Goal: Transaction & Acquisition: Obtain resource

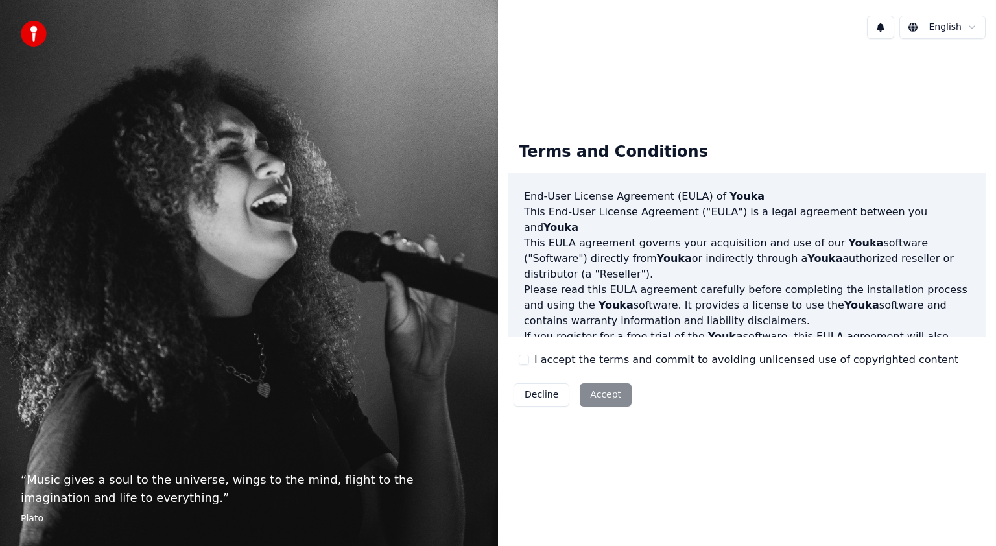
click at [593, 399] on div "Decline Accept" at bounding box center [572, 395] width 128 height 34
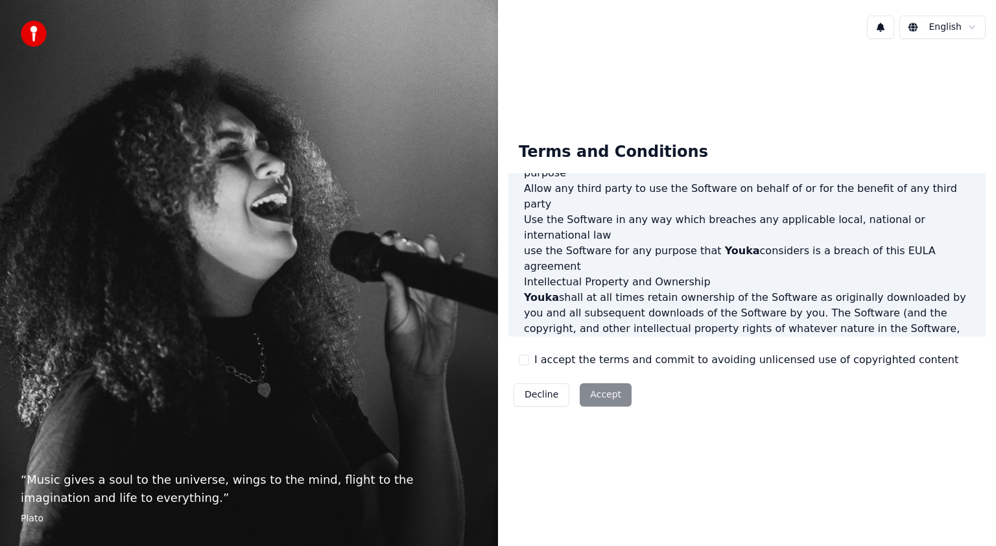
scroll to position [692, 0]
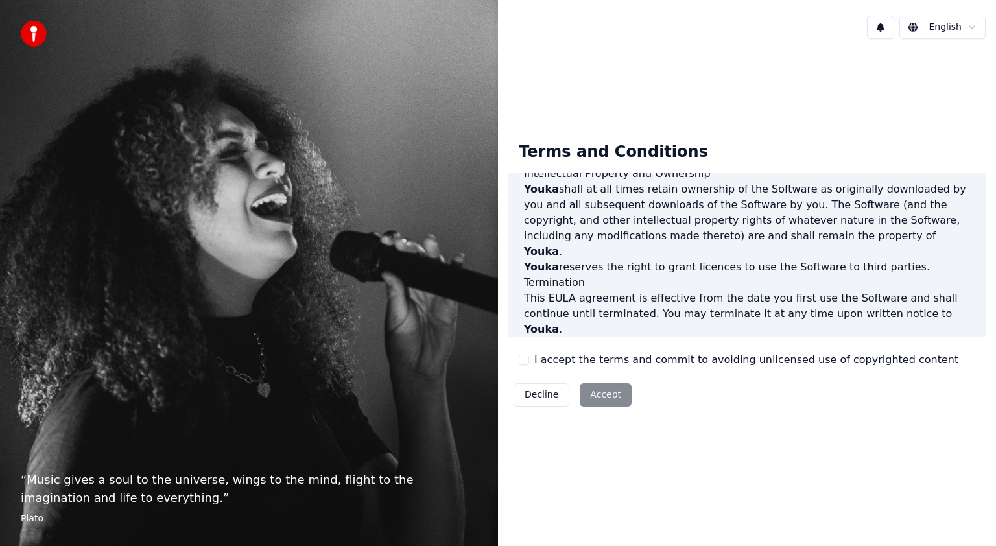
click at [871, 415] on h3 "Governing Law" at bounding box center [747, 423] width 446 height 16
click at [615, 398] on div "Decline Accept" at bounding box center [572, 395] width 128 height 34
click at [526, 361] on button "I accept the terms and commit to avoiding unlicensed use of copyrighted content" at bounding box center [524, 360] width 10 height 10
click at [587, 392] on button "Accept" at bounding box center [606, 394] width 52 height 23
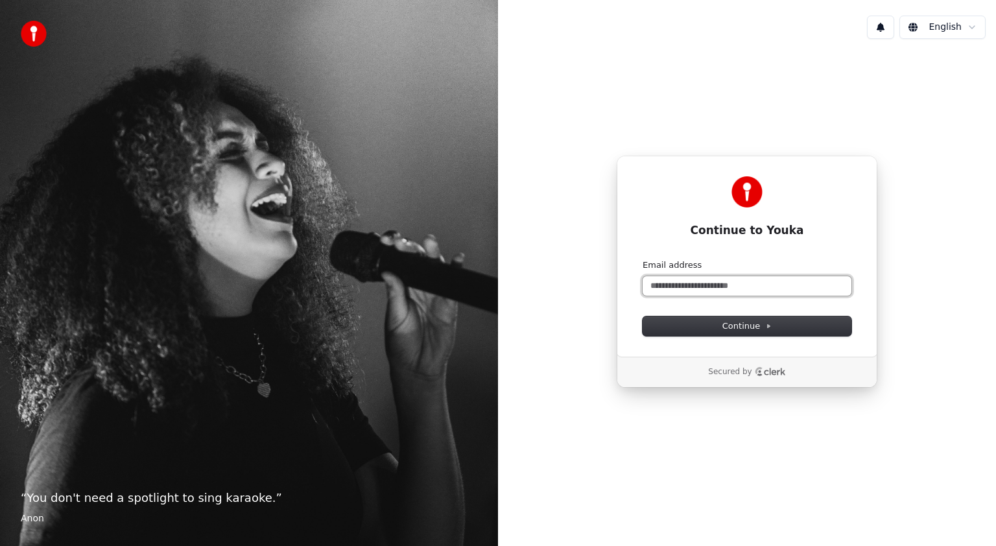
click at [764, 291] on input "Email address" at bounding box center [746, 285] width 209 height 19
click at [814, 327] on button "Continue" at bounding box center [746, 325] width 209 height 19
type input "**********"
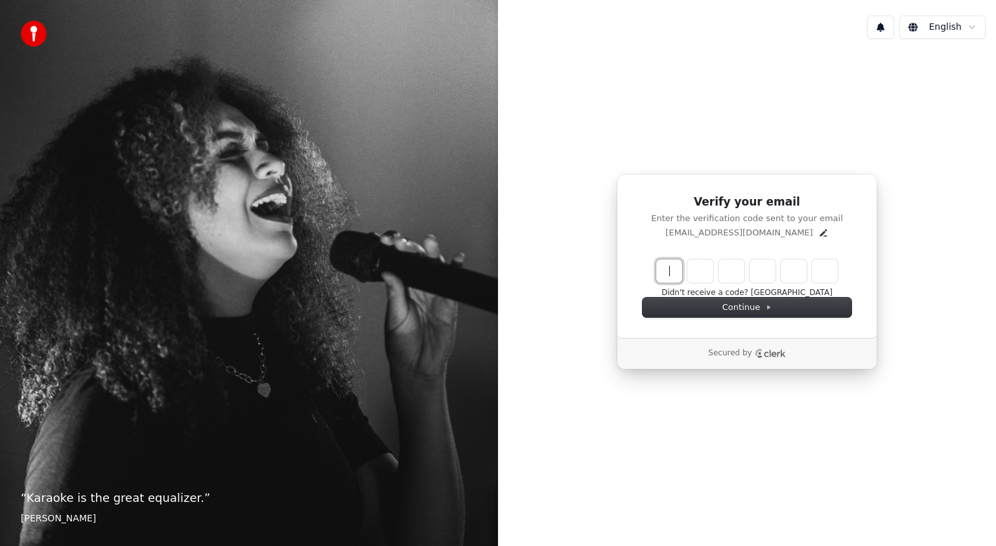
click at [671, 273] on input "Enter verification code" at bounding box center [759, 270] width 207 height 23
type input "******"
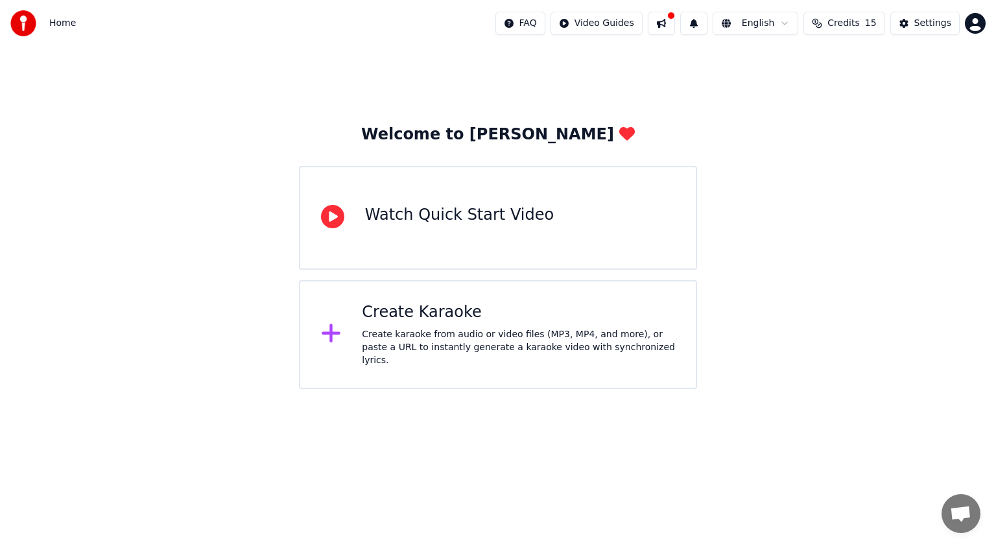
click at [534, 220] on div "Watch Quick Start Video" at bounding box center [498, 218] width 398 height 104
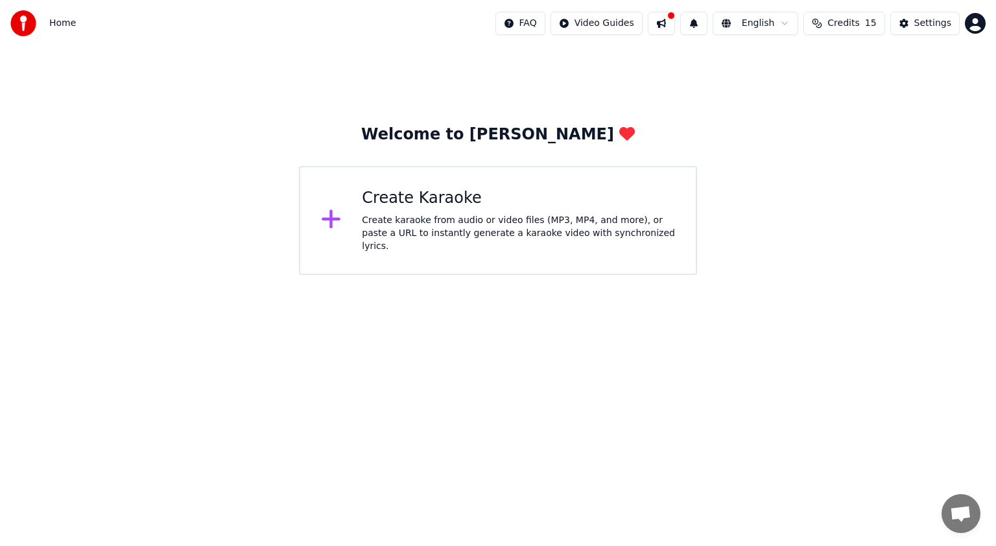
click at [198, 109] on div "Welcome to Youka Create Karaoke Create karaoke from audio or video files (MP3, …" at bounding box center [498, 161] width 996 height 228
click at [517, 145] on div "Welcome to Youka Create Karaoke Create karaoke from audio or video files (MP3, …" at bounding box center [498, 199] width 398 height 150
click at [791, 21] on html "Home FAQ Video Guides English Credits 15 Settings Welcome to Youka Create Karao…" at bounding box center [498, 137] width 996 height 275
click at [929, 143] on html "Home FAQ Video Guides English Credits 15 Settings Welcome to Youka Create Karao…" at bounding box center [498, 137] width 996 height 275
click at [871, 20] on span "15" at bounding box center [871, 23] width 12 height 13
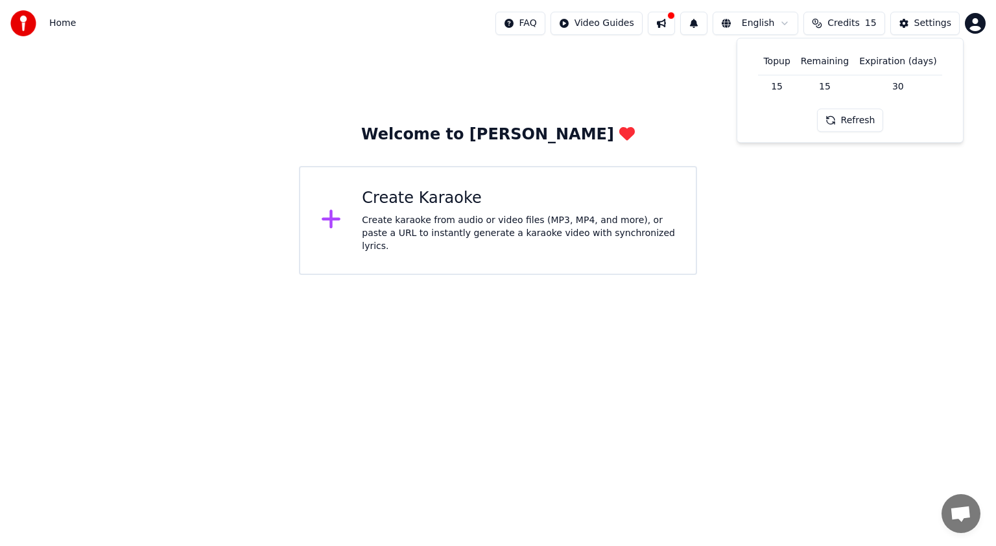
click at [904, 83] on td "30" at bounding box center [898, 86] width 88 height 23
click at [914, 76] on td "30" at bounding box center [898, 86] width 88 height 23
click at [934, 21] on div "Settings" at bounding box center [932, 23] width 37 height 13
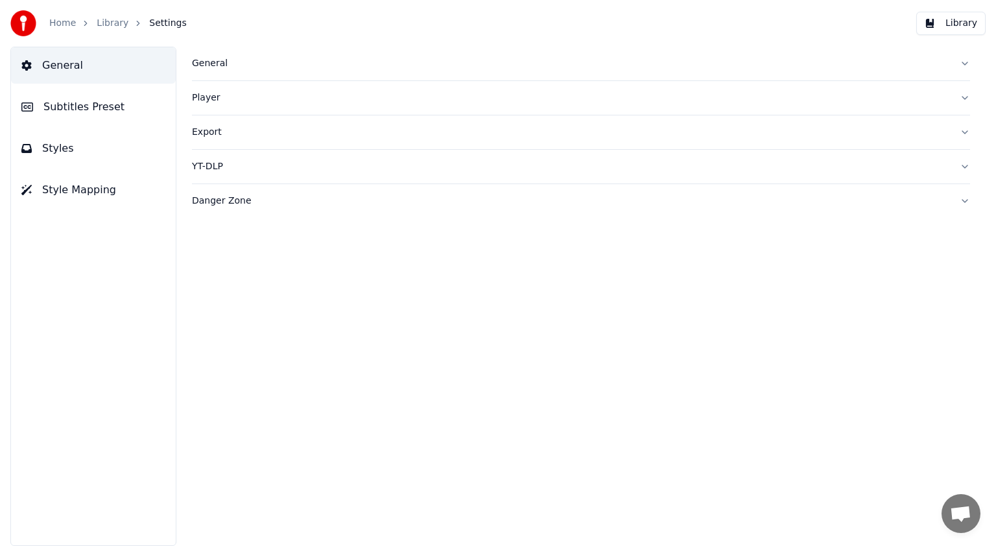
click at [211, 171] on div "YT-DLP" at bounding box center [570, 166] width 757 height 13
click at [206, 220] on button "button" at bounding box center [202, 218] width 21 height 12
click at [253, 314] on div "Danger Zone" at bounding box center [570, 313] width 757 height 13
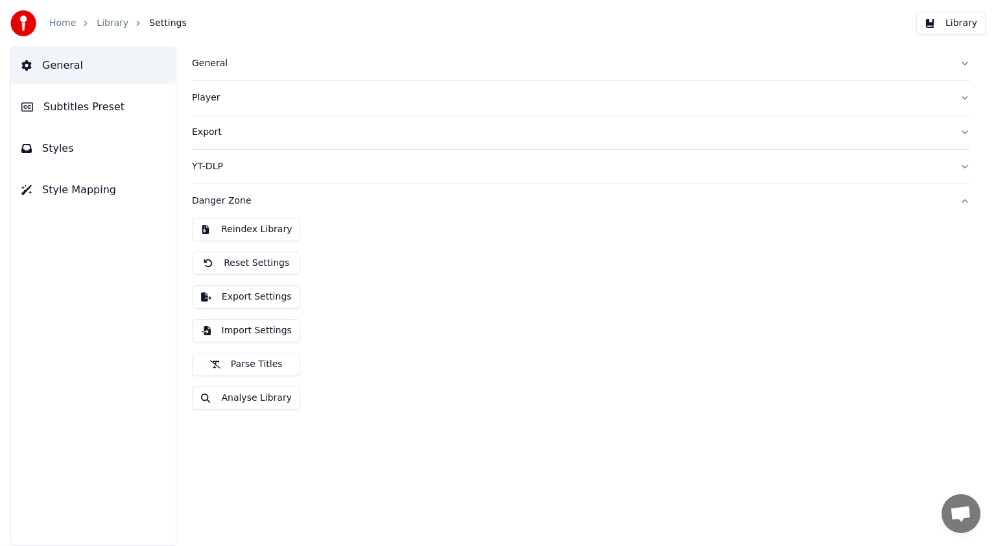
click at [244, 401] on button "Analyse Library" at bounding box center [246, 397] width 108 height 23
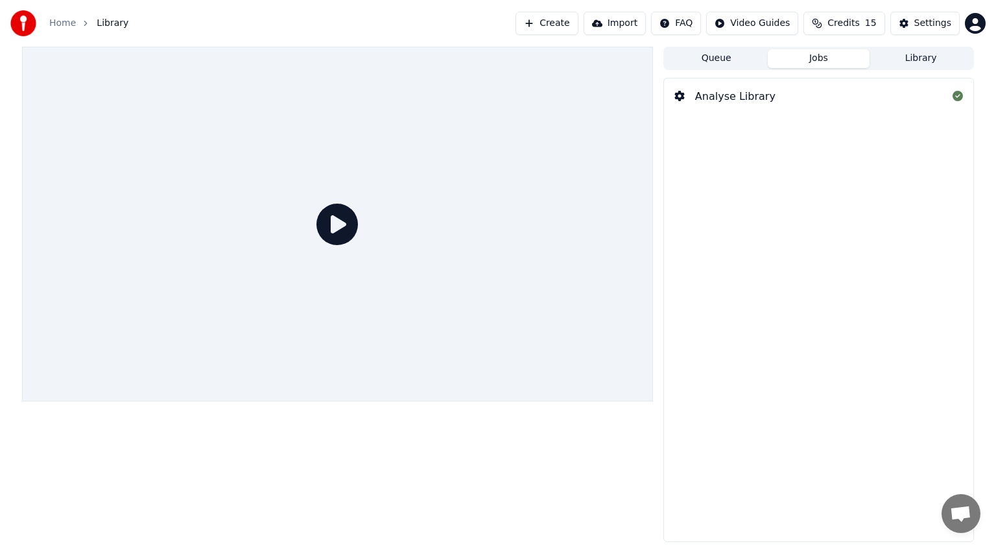
click at [944, 56] on button "Library" at bounding box center [920, 58] width 102 height 19
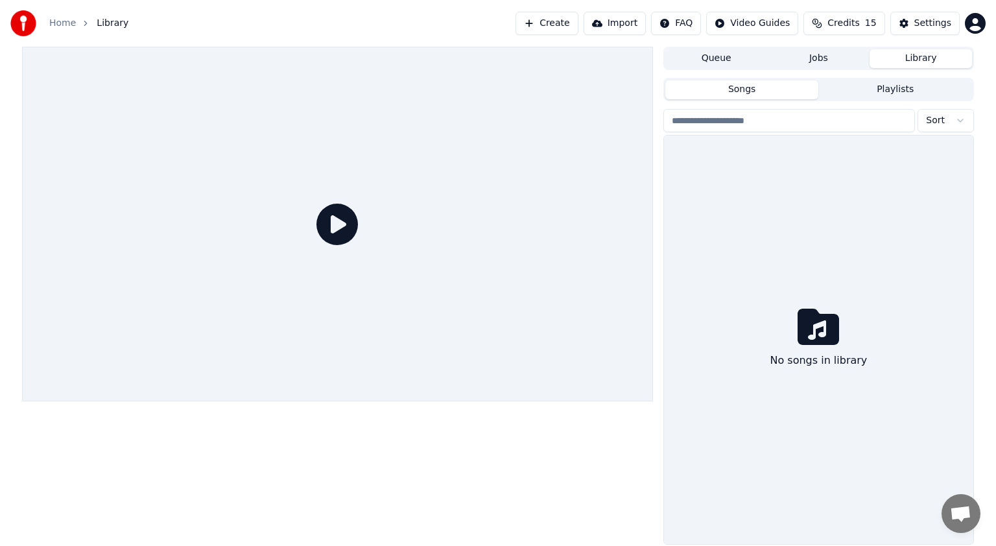
click at [816, 336] on icon at bounding box center [817, 327] width 41 height 36
click at [932, 24] on div "Settings" at bounding box center [932, 23] width 37 height 13
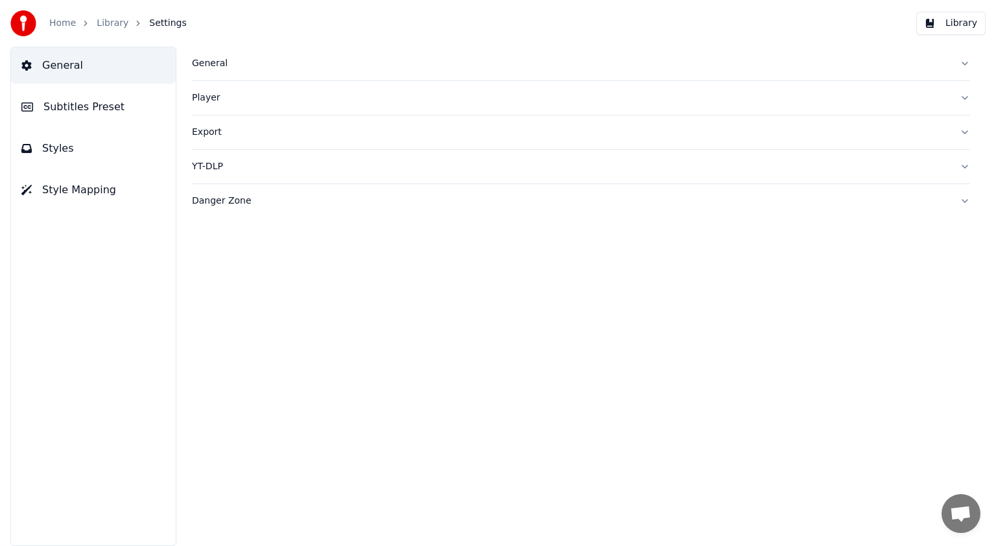
click at [230, 97] on div "Player" at bounding box center [570, 97] width 757 height 13
click at [236, 252] on div "Export" at bounding box center [570, 248] width 757 height 13
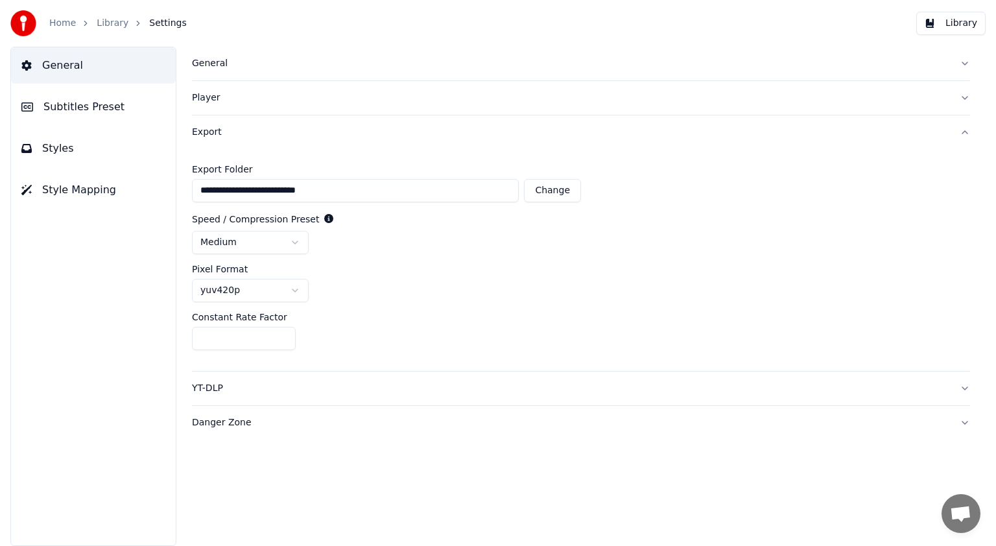
click at [218, 59] on div "General" at bounding box center [570, 63] width 757 height 13
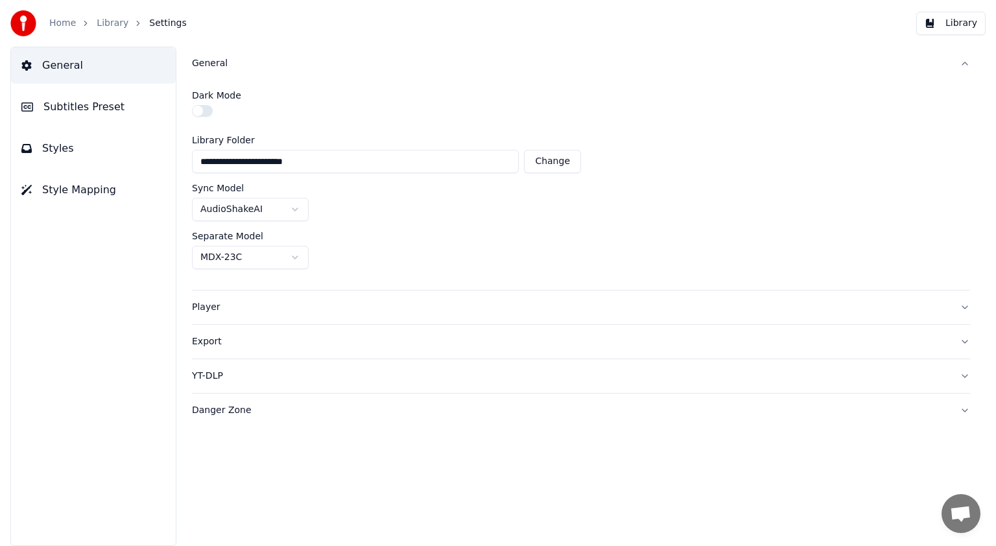
click at [210, 112] on button "button" at bounding box center [202, 111] width 21 height 12
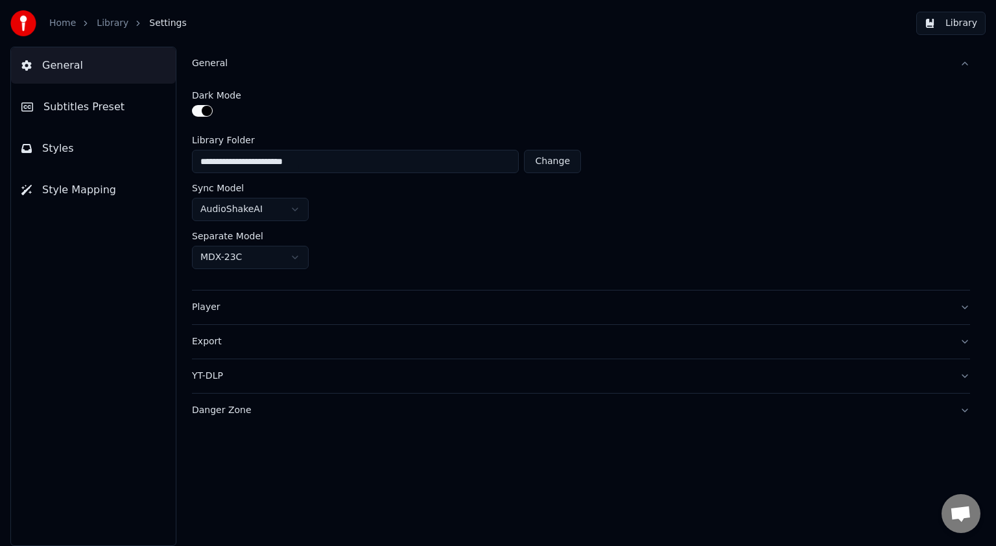
click at [73, 156] on button "Styles" at bounding box center [93, 148] width 165 height 36
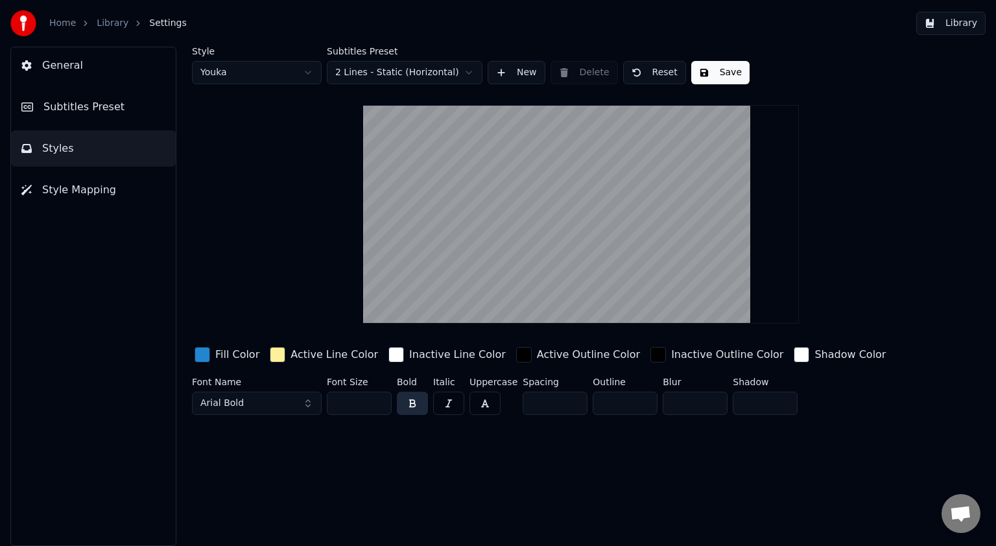
click at [703, 75] on button "Save" at bounding box center [720, 72] width 58 height 23
click at [82, 113] on span "Subtitles Preset" at bounding box center [83, 107] width 81 height 16
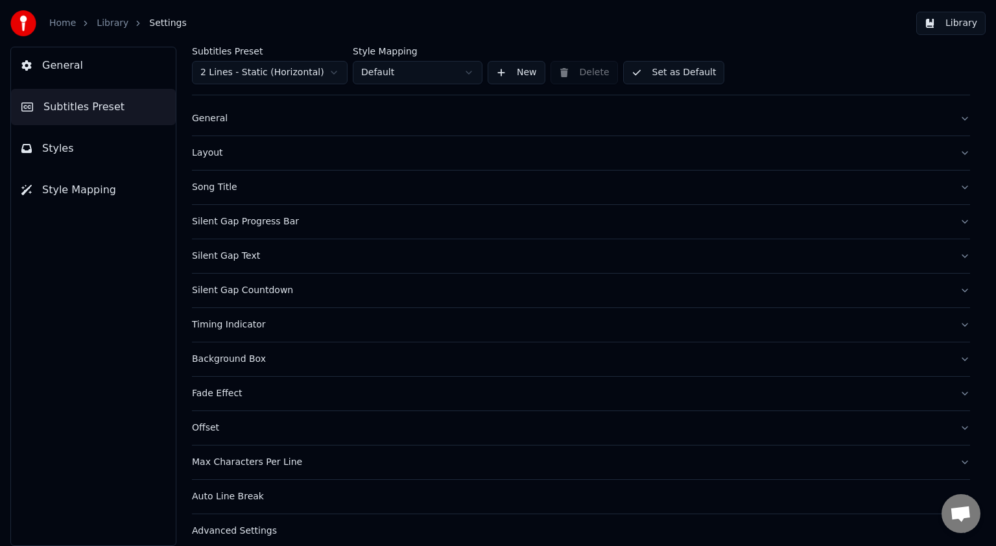
scroll to position [30, 0]
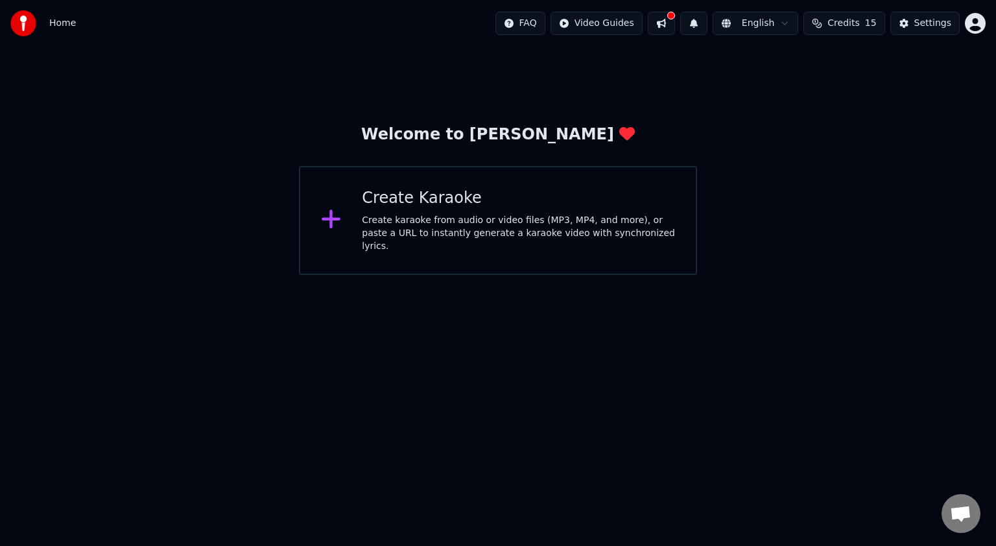
click at [793, 27] on html "Home FAQ Video Guides English Credits 15 Settings Welcome to Youka Create Karao…" at bounding box center [498, 137] width 996 height 275
click at [970, 19] on html "Home FAQ Video Guides English Credits 15 Settings Welcome to Youka Create Karao…" at bounding box center [498, 137] width 996 height 275
click at [972, 24] on html "Home FAQ Video Guides English Credits 15 Settings Welcome to Youka Create Karao…" at bounding box center [498, 137] width 996 height 275
click at [762, 275] on html "Home FAQ Video Guides English Credits 15 Settings Welcome to Youka Create Karao…" at bounding box center [498, 137] width 996 height 275
click at [628, 26] on html "Home FAQ Video Guides English Credits 15 Settings Welcome to Youka Create Karao…" at bounding box center [498, 137] width 996 height 275
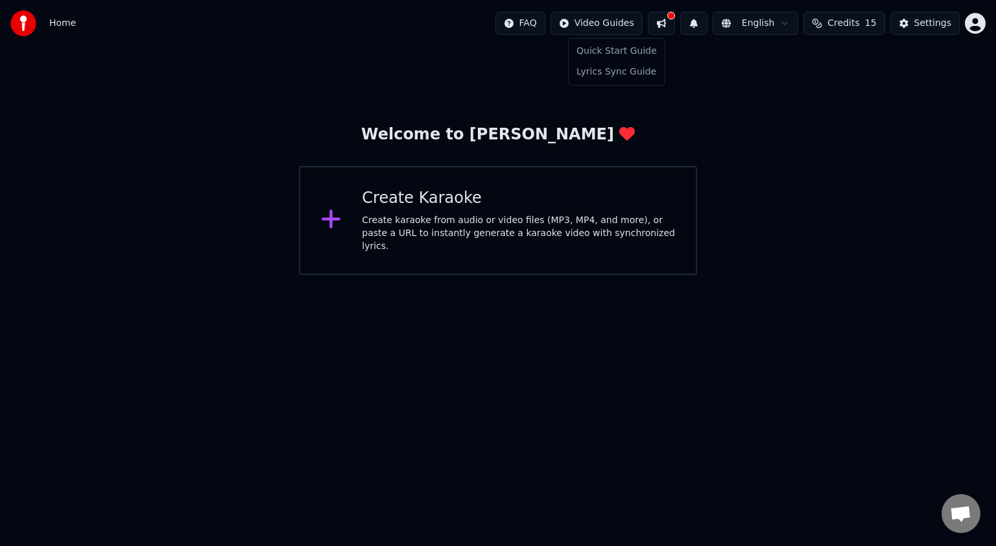
click at [514, 233] on html "Home FAQ Video Guides English Credits 15 Settings Welcome to Youka Create Karao…" at bounding box center [498, 137] width 996 height 275
click at [456, 213] on div "Create Karaoke Create karaoke from audio or video files (MP3, MP4, and more), o…" at bounding box center [518, 220] width 313 height 65
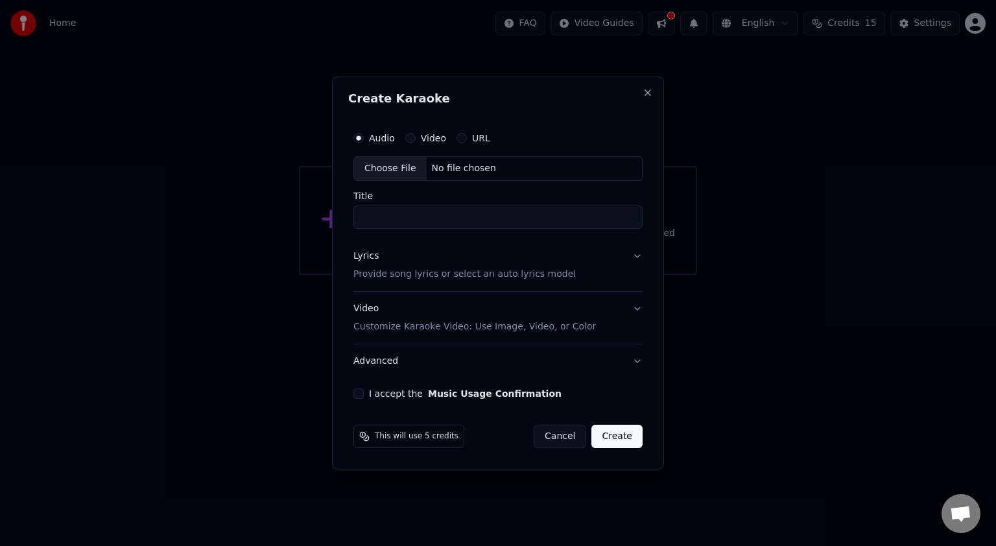
click at [469, 143] on div "URL" at bounding box center [473, 138] width 34 height 10
click at [462, 142] on button "URL" at bounding box center [461, 138] width 10 height 10
click at [553, 176] on input "text" at bounding box center [497, 169] width 289 height 26
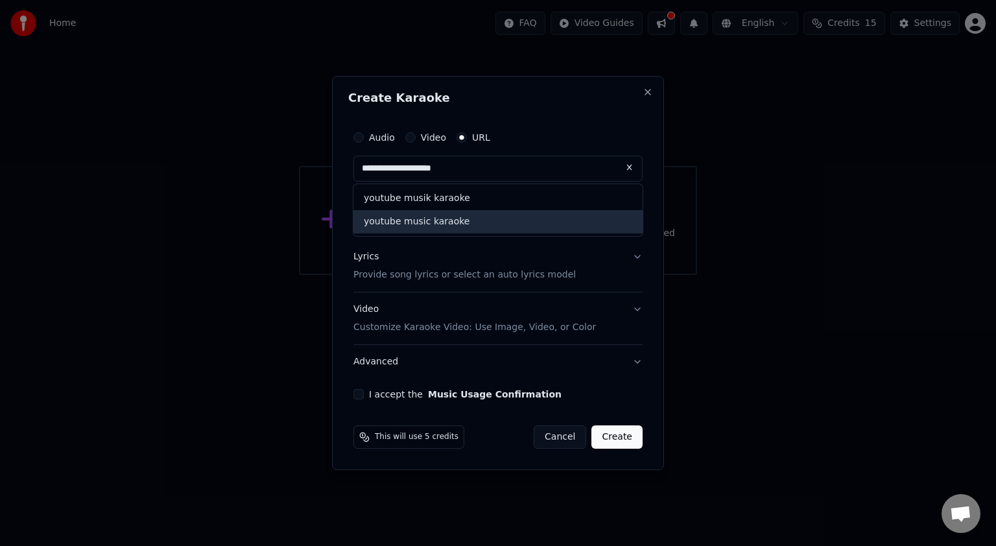
click at [530, 218] on div "youtube music karaoke" at bounding box center [497, 221] width 289 height 23
type input "**********"
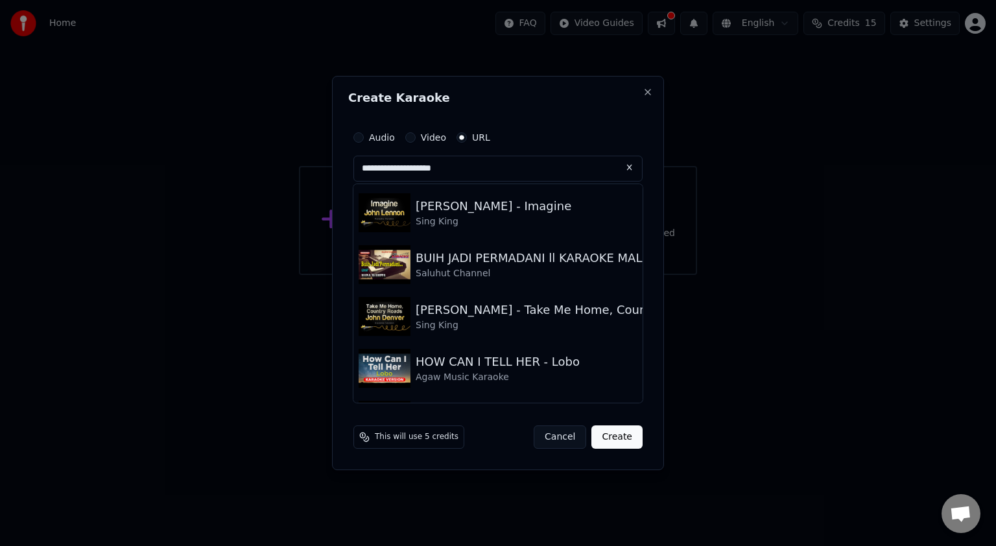
click at [630, 435] on button "Create" at bounding box center [616, 436] width 51 height 23
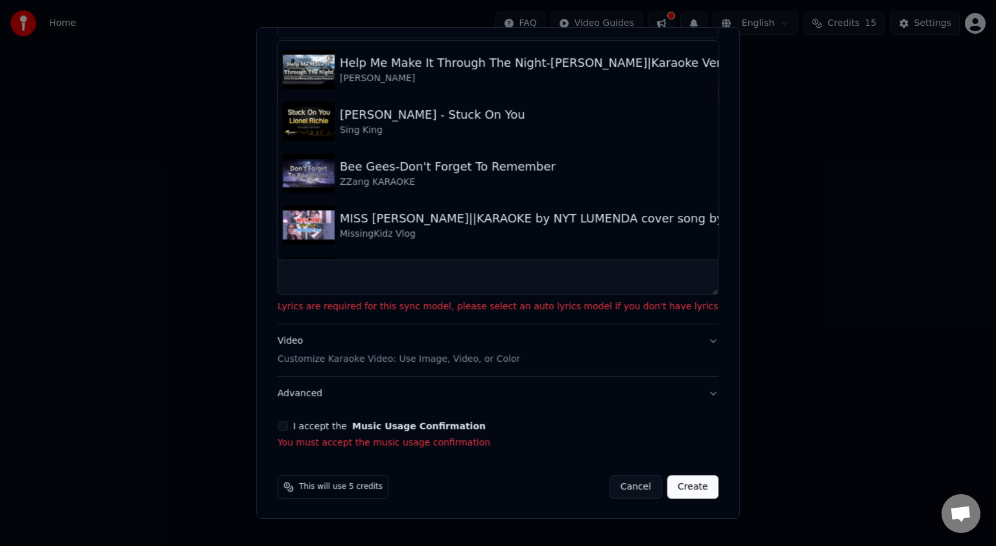
scroll to position [95, 0]
click at [288, 429] on button "I accept the Music Usage Confirmation" at bounding box center [282, 425] width 10 height 10
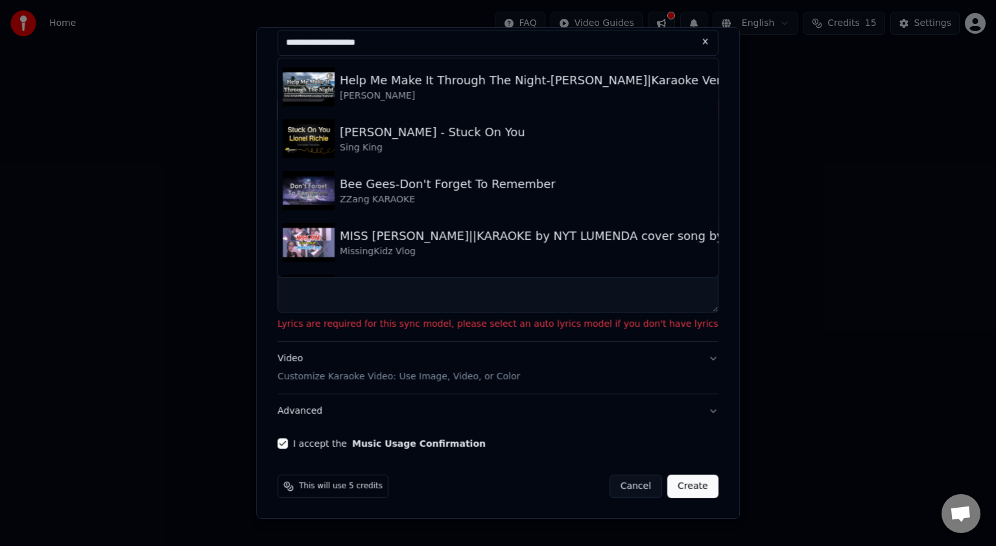
click at [667, 482] on button "Create" at bounding box center [692, 486] width 51 height 23
click at [667, 488] on button "Create" at bounding box center [692, 486] width 51 height 23
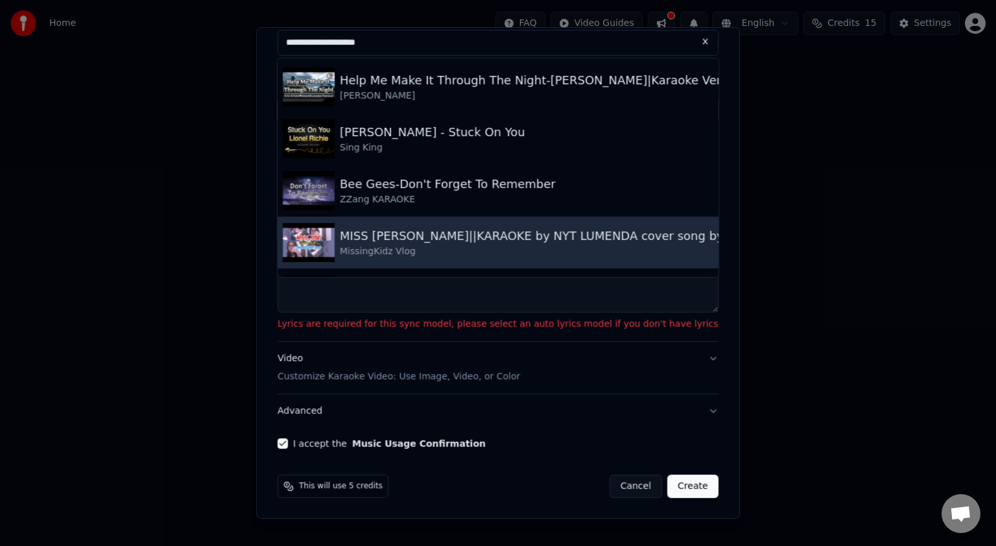
click at [370, 245] on div "MissingKidz Vlog" at bounding box center [587, 251] width 495 height 13
type input "**********"
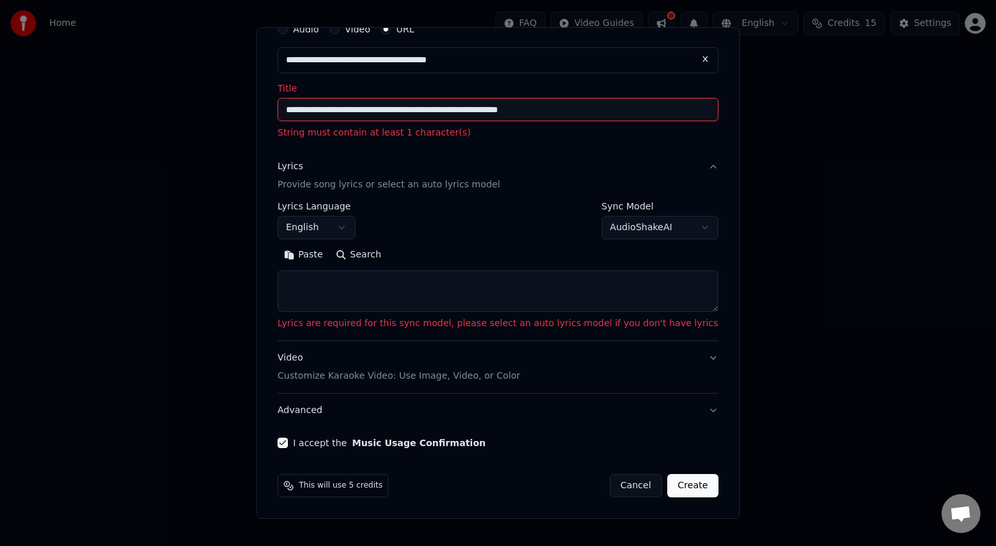
scroll to position [59, 0]
click at [371, 226] on body "**********" at bounding box center [498, 137] width 996 height 275
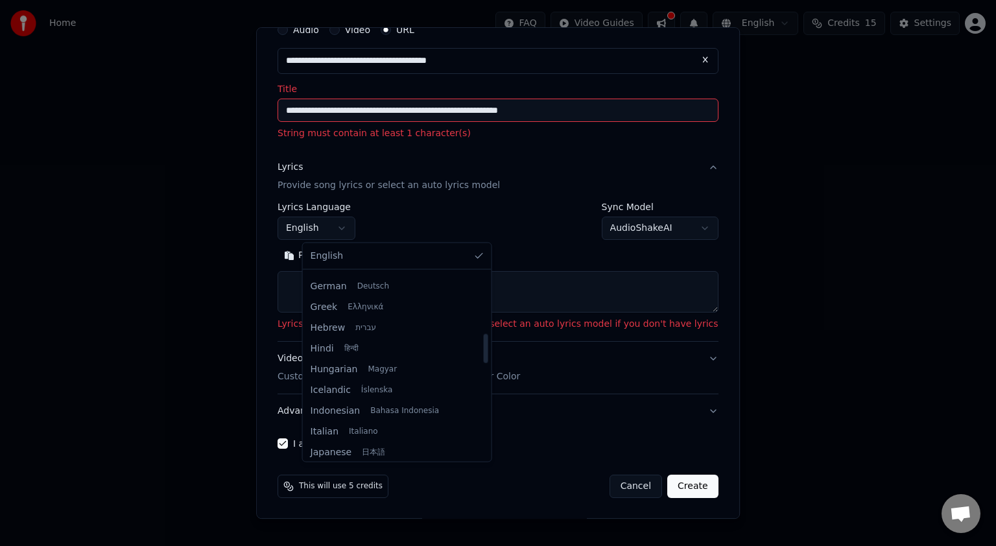
scroll to position [389, 0]
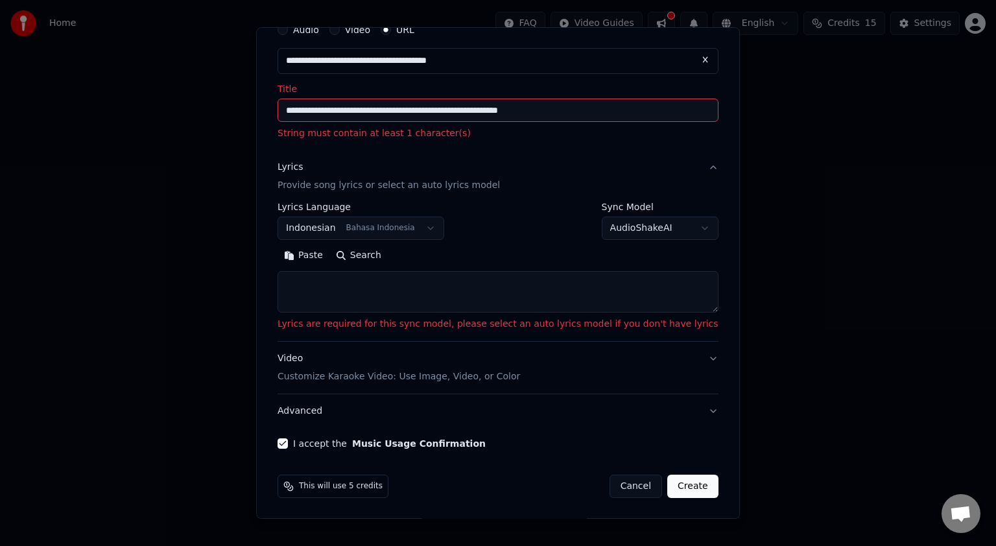
click at [671, 488] on button "Create" at bounding box center [692, 486] width 51 height 23
select select "**"
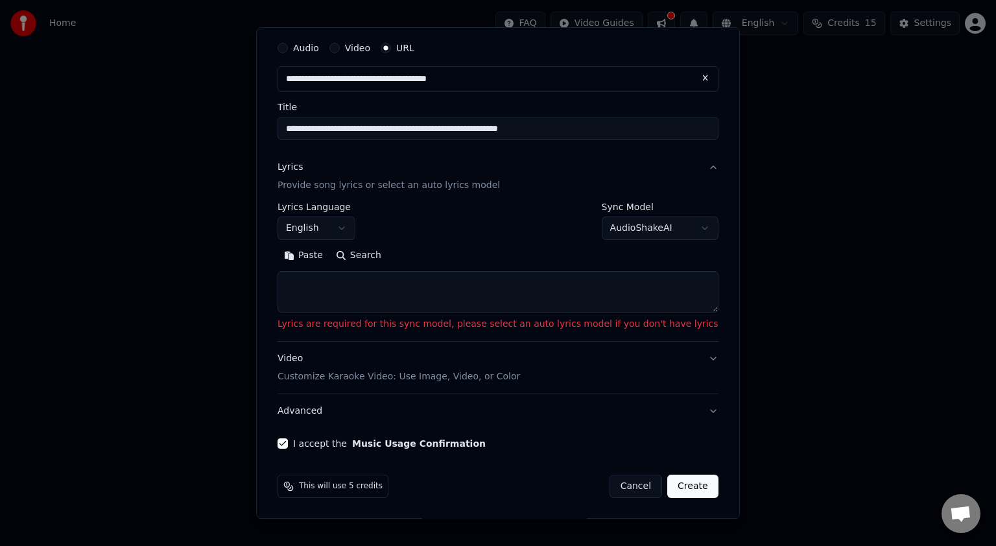
click at [578, 280] on textarea at bounding box center [497, 291] width 441 height 41
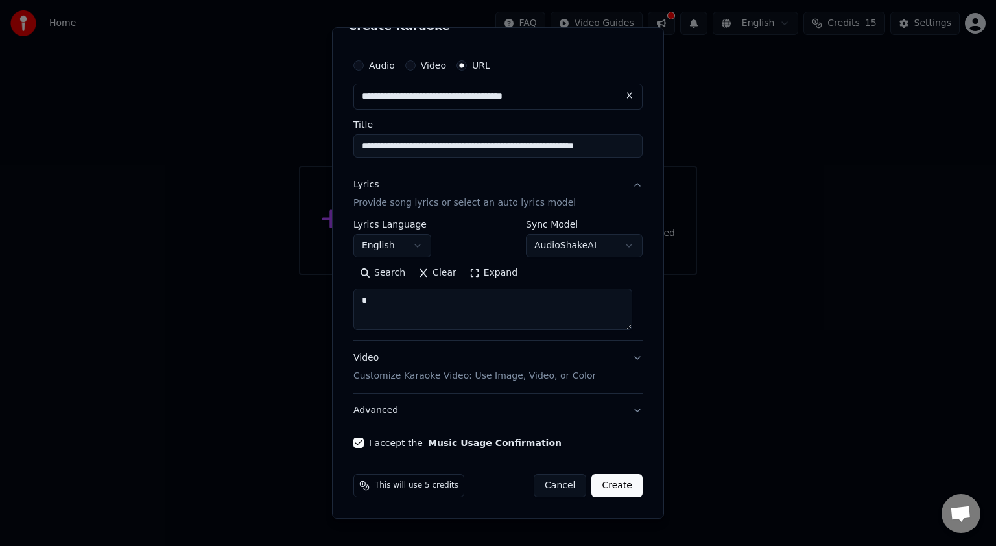
scroll to position [23, 0]
type textarea "**********"
click at [608, 487] on button "Create" at bounding box center [616, 486] width 51 height 23
select select "**"
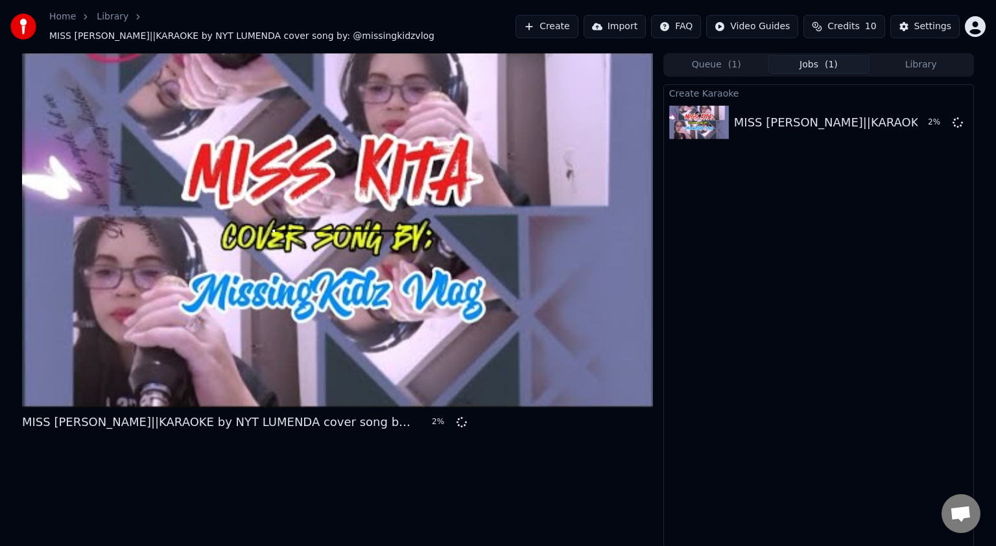
click at [460, 262] on div at bounding box center [337, 230] width 631 height 355
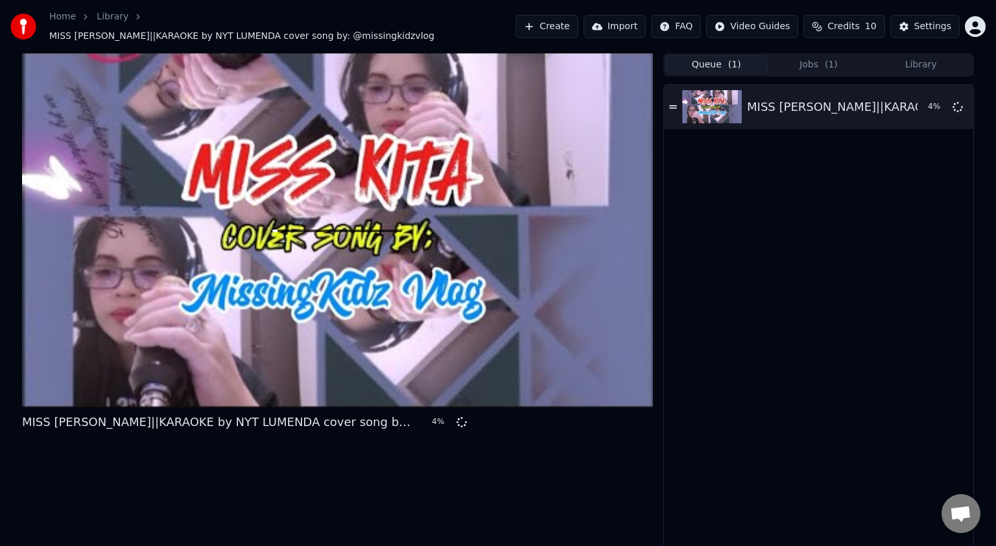
click at [718, 55] on button "Queue ( 1 )" at bounding box center [716, 64] width 102 height 19
click at [822, 57] on button "Jobs ( 1 )" at bounding box center [819, 64] width 102 height 19
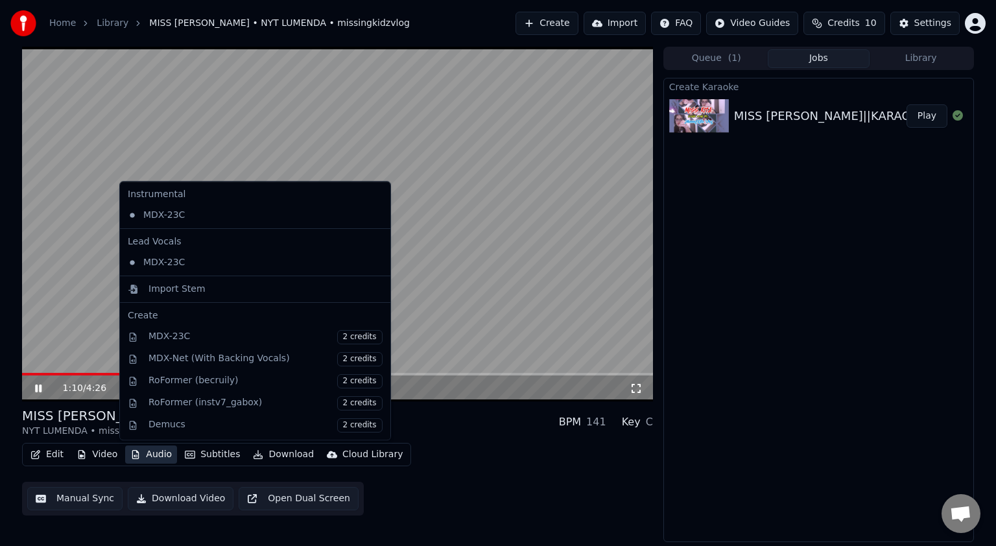
click at [152, 454] on button "Audio" at bounding box center [151, 454] width 52 height 18
click at [511, 483] on div "Edit Video Audio Subtitles Download Cloud Library Manual Sync Download Video Op…" at bounding box center [337, 479] width 631 height 73
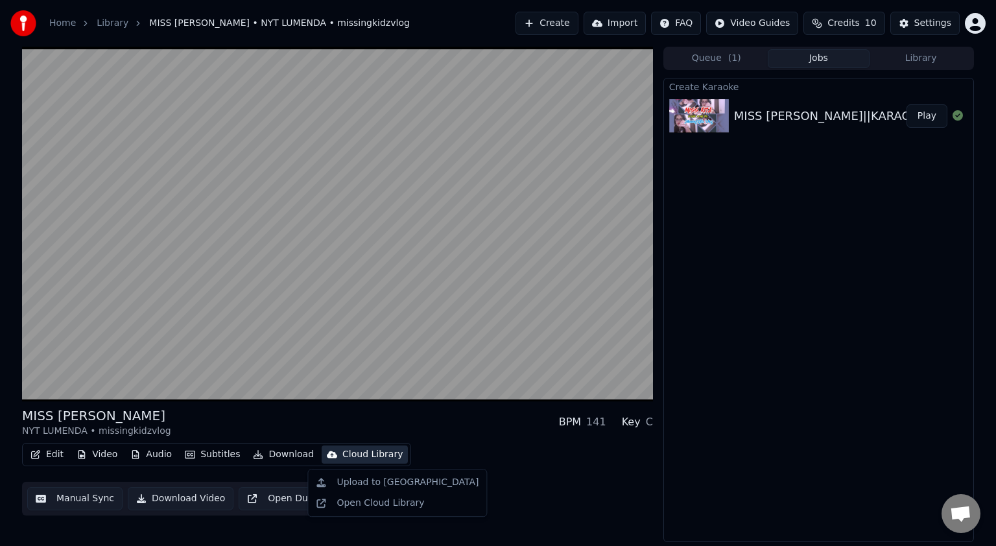
click at [376, 459] on div "Cloud Library" at bounding box center [372, 454] width 60 height 13
click at [405, 508] on div "Open Cloud Library" at bounding box center [380, 503] width 88 height 13
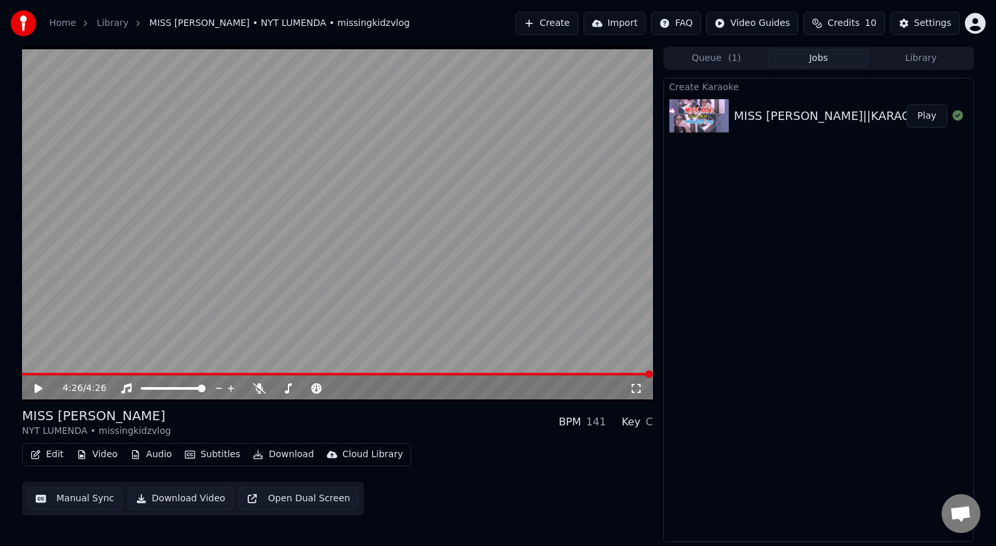
click at [630, 21] on button "Import" at bounding box center [614, 23] width 62 height 23
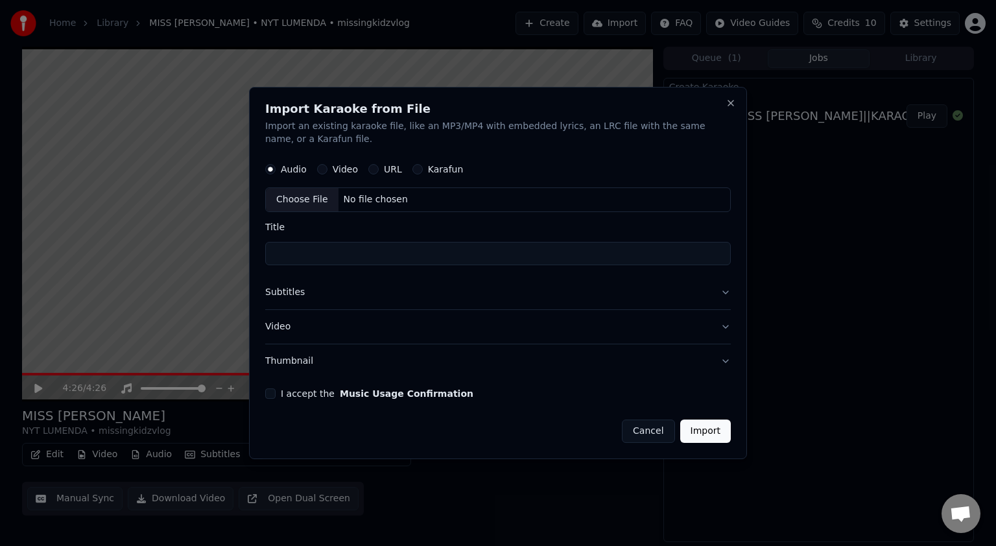
click at [388, 173] on label "URL" at bounding box center [393, 169] width 18 height 9
click at [379, 173] on button "URL" at bounding box center [373, 169] width 10 height 10
click at [441, 172] on label "Karafun" at bounding box center [446, 168] width 36 height 9
click at [423, 172] on button "Karafun" at bounding box center [417, 168] width 10 height 10
click at [418, 203] on div "Choose File No file chosen" at bounding box center [497, 199] width 465 height 25
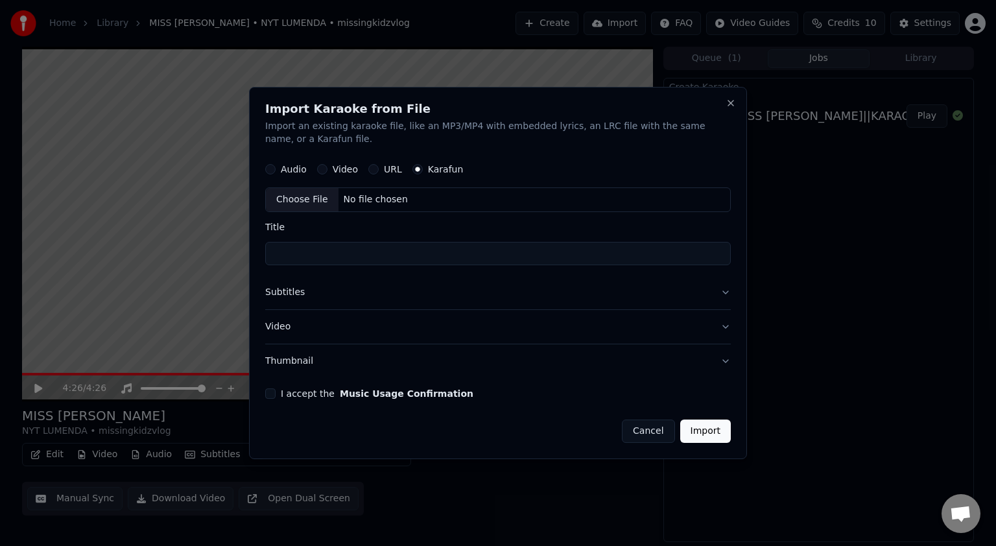
click at [391, 165] on label "URL" at bounding box center [393, 169] width 18 height 9
click at [379, 164] on button "URL" at bounding box center [373, 169] width 10 height 10
click at [425, 206] on input "text" at bounding box center [497, 200] width 465 height 26
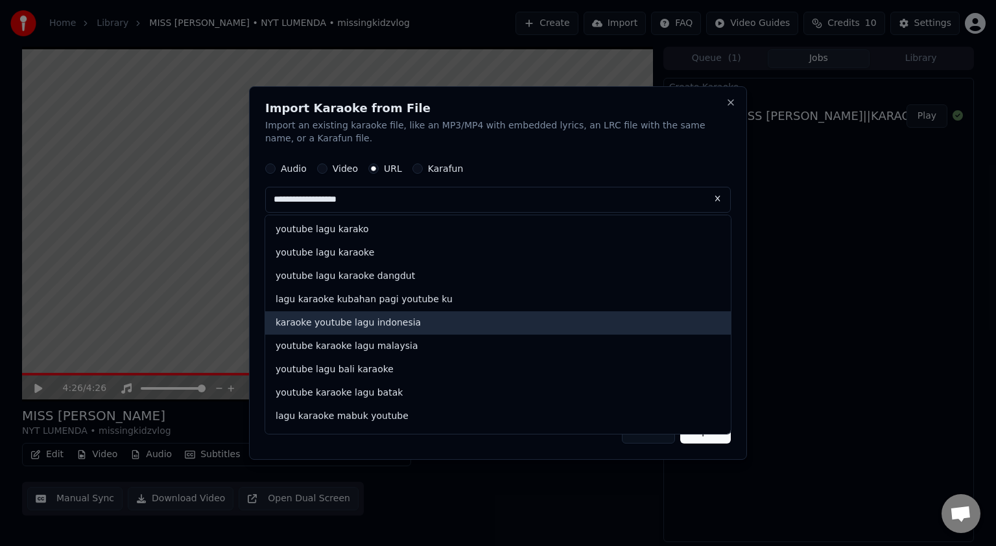
click at [392, 327] on div "karaoke youtube lagu indonesia" at bounding box center [497, 322] width 465 height 23
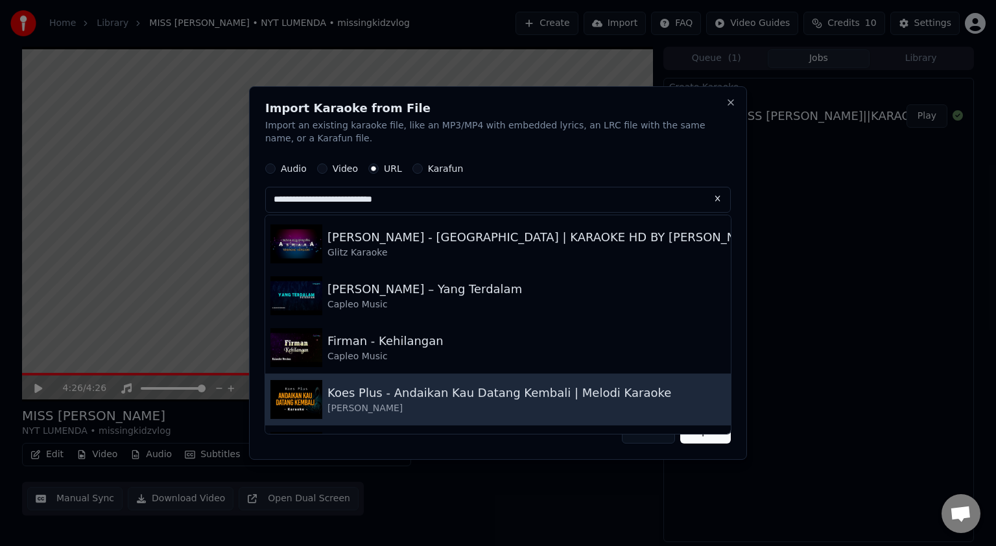
click at [432, 401] on div "Koes Plus - Andaikan Kau Datang Kembali | Melodi Karaoke" at bounding box center [499, 393] width 344 height 18
type input "**********"
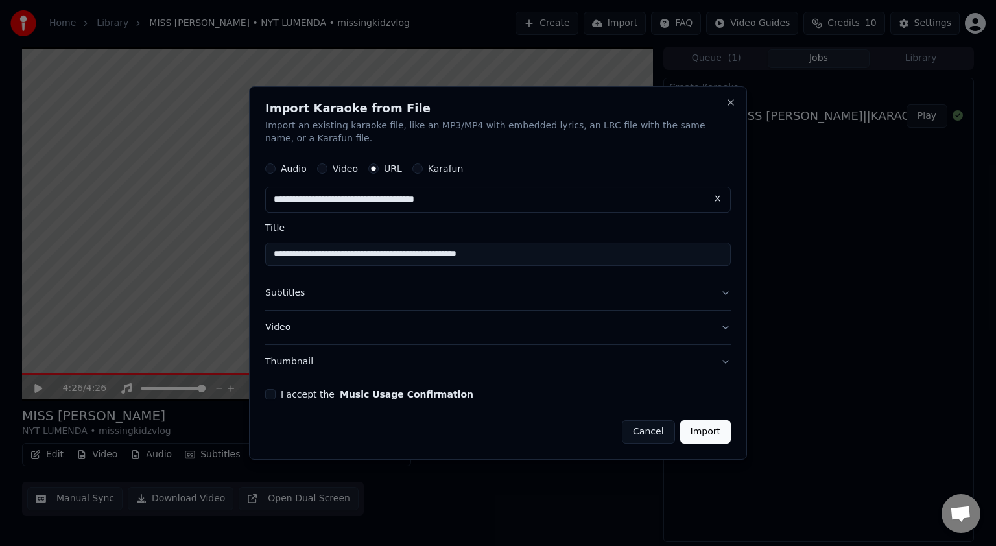
click at [263, 397] on div "**********" at bounding box center [498, 272] width 498 height 373
click at [266, 397] on button "I accept the Music Usage Confirmation" at bounding box center [270, 394] width 10 height 10
click at [718, 432] on button "Import" at bounding box center [705, 431] width 51 height 23
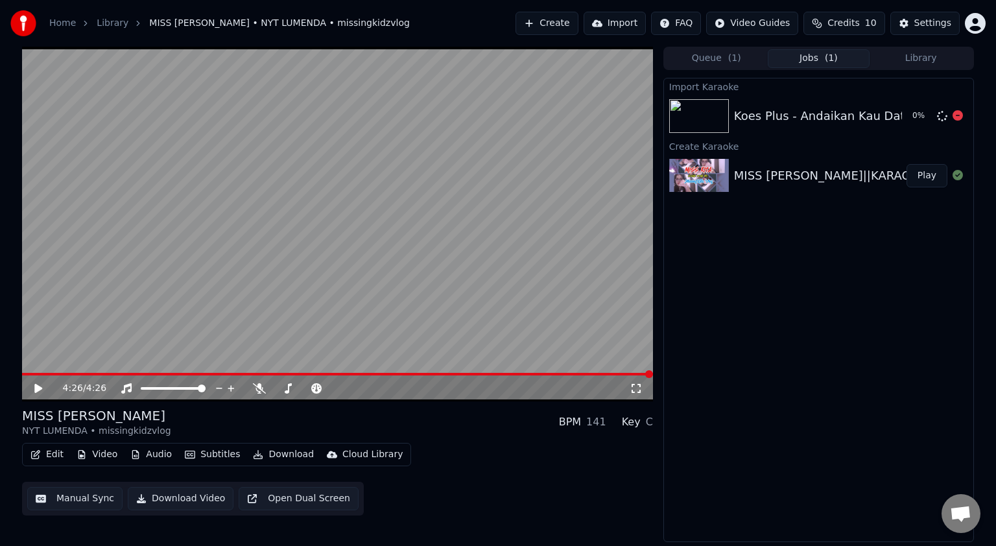
click at [707, 105] on img at bounding box center [699, 116] width 60 height 34
